Goal: Task Accomplishment & Management: Manage account settings

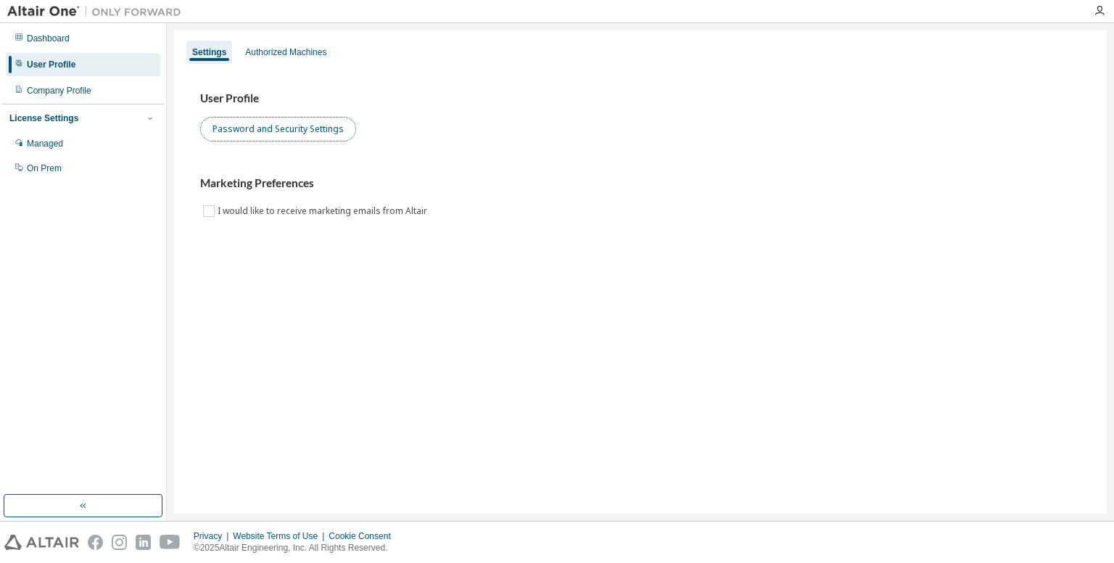
click at [238, 129] on button "Password and Security Settings" at bounding box center [278, 129] width 156 height 25
